Goal: Browse casually: Explore the website without a specific task or goal

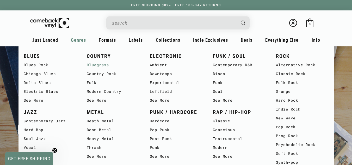
click at [99, 63] on link "Bluegrass" at bounding box center [113, 64] width 53 height 9
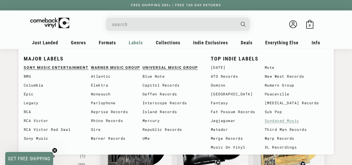
click at [279, 121] on link "Sundazed Music" at bounding box center [296, 120] width 64 height 9
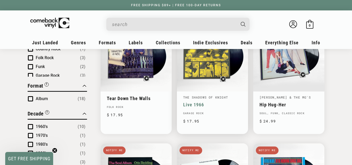
scroll to position [127, 0]
